Goal: Find specific page/section: Find specific page/section

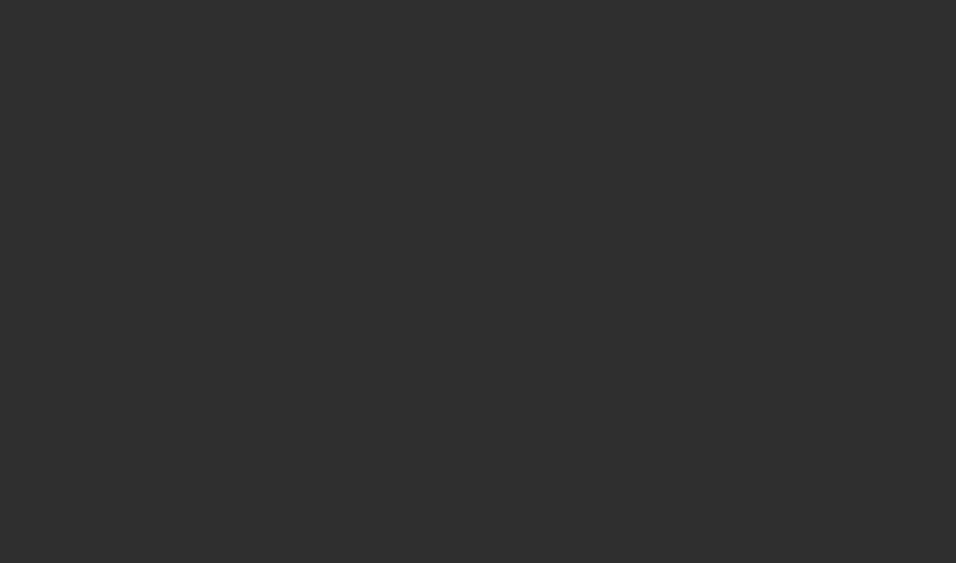
select select "10"
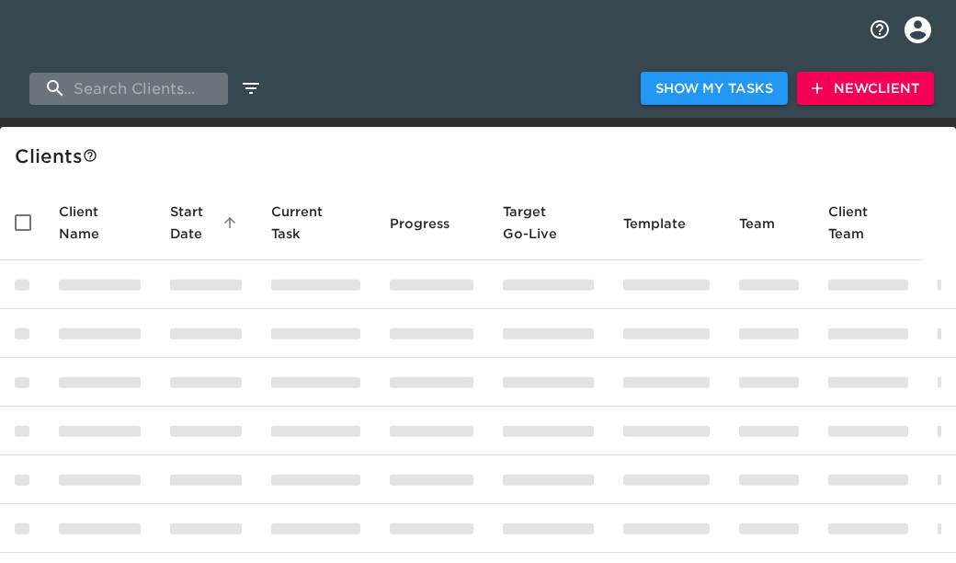
click at [120, 85] on input "search" at bounding box center [128, 89] width 199 height 32
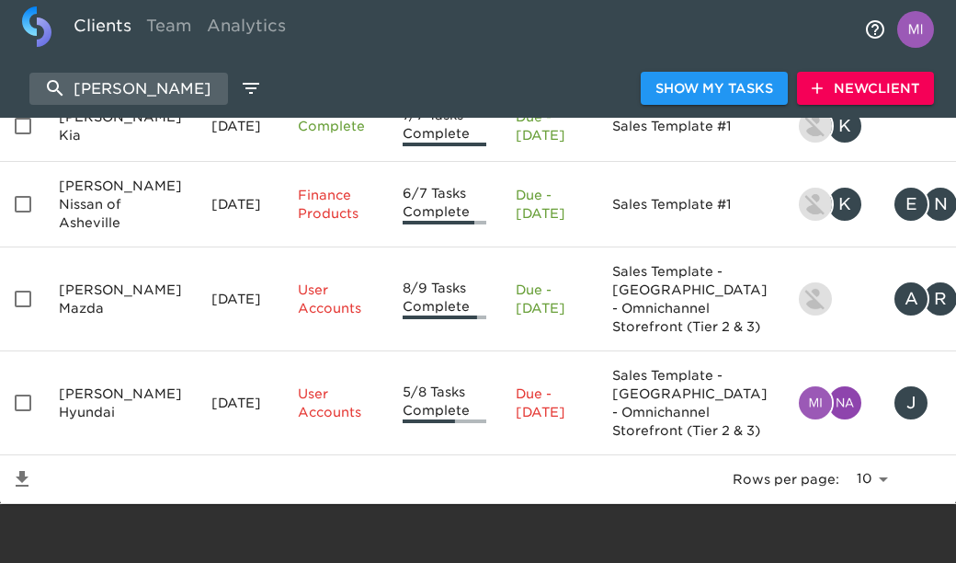
scroll to position [365, 0]
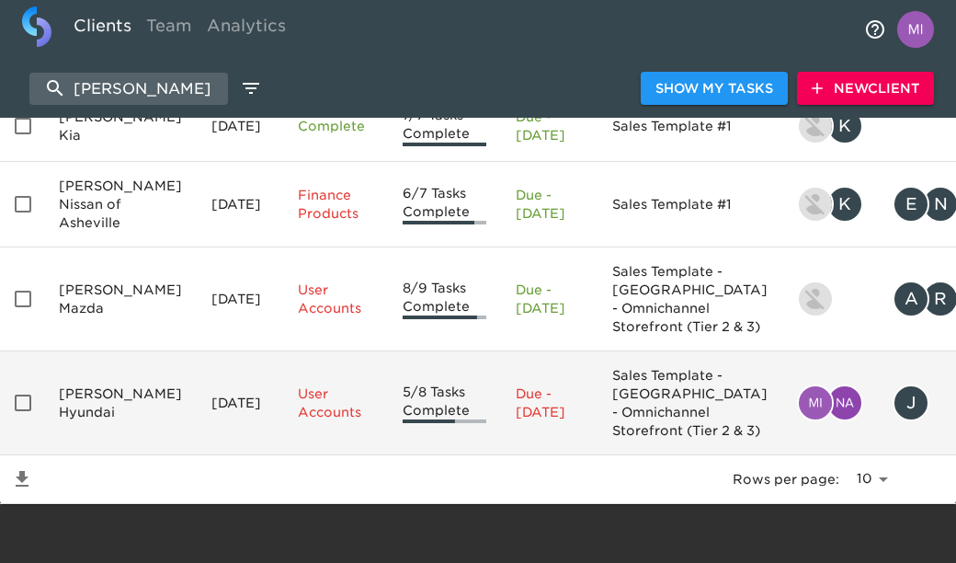
type input "[PERSON_NAME]"
click at [86, 397] on td "[PERSON_NAME] Hyundai" at bounding box center [120, 403] width 153 height 104
